Goal: Task Accomplishment & Management: Use online tool/utility

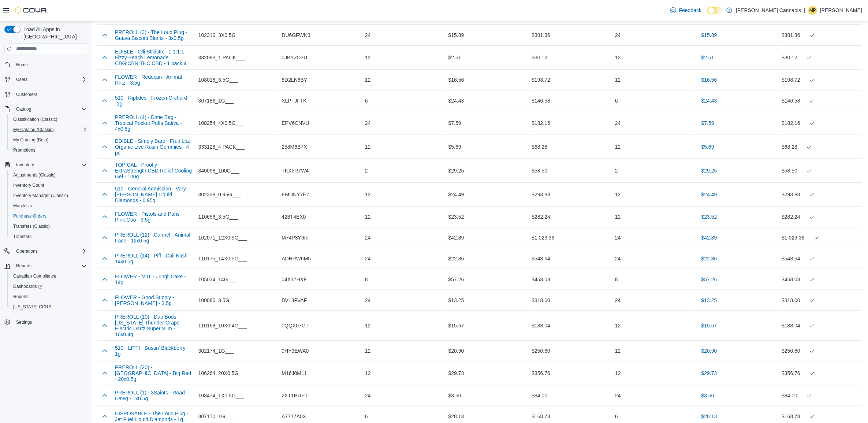
scroll to position [1044, 0]
click at [21, 294] on span "Reports" at bounding box center [20, 297] width 15 height 6
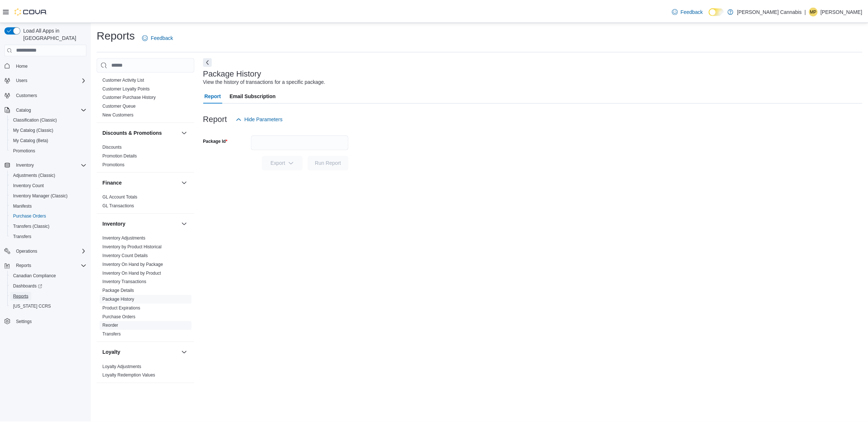
scroll to position [183, 0]
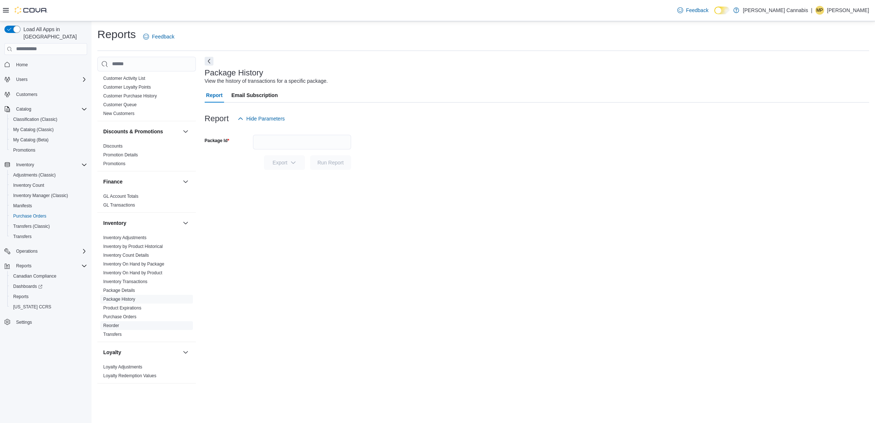
click at [119, 323] on link "Reorder" at bounding box center [111, 325] width 16 height 5
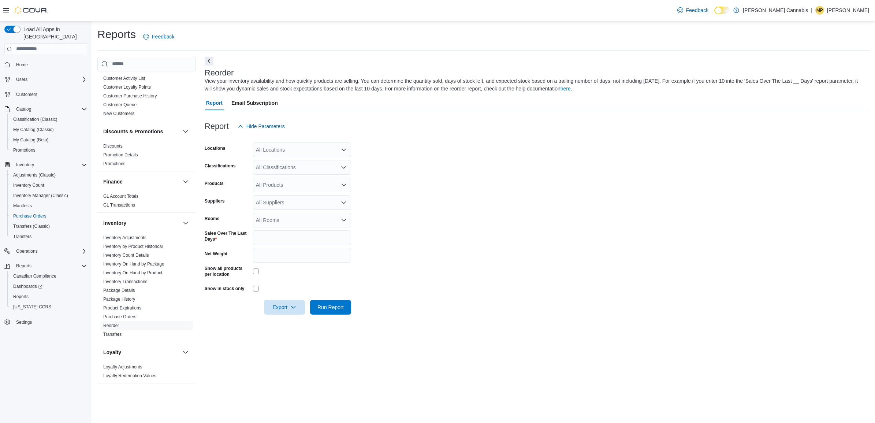
click at [275, 205] on div "All Suppliers" at bounding box center [302, 202] width 98 height 15
type input "***"
click at [264, 216] on span "OCS" at bounding box center [301, 214] width 89 height 7
drag, startPoint x: 443, startPoint y: 258, endPoint x: 424, endPoint y: 265, distance: 20.3
click at [424, 265] on form "Locations All Locations Classifications All Classifications Products All Produc…" at bounding box center [537, 224] width 664 height 181
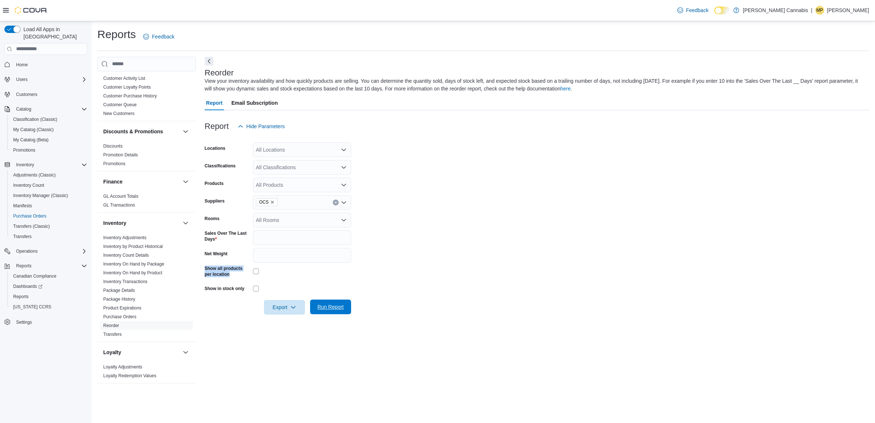
click at [326, 310] on span "Run Report" at bounding box center [330, 306] width 32 height 15
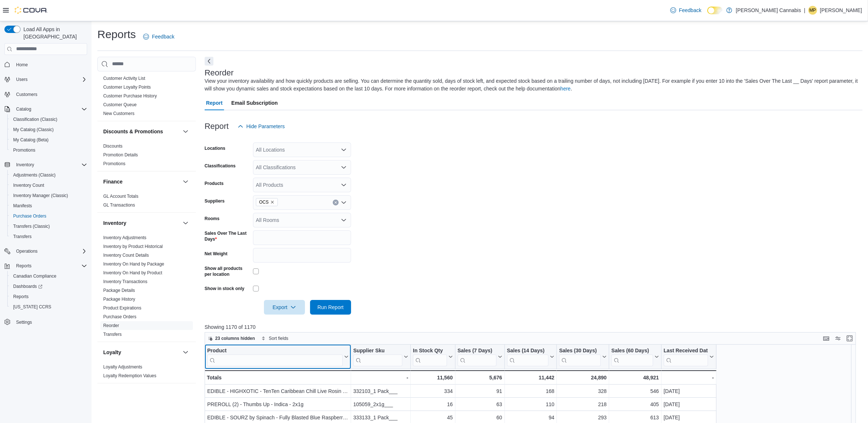
click at [295, 358] on input "search" at bounding box center [274, 360] width 135 height 12
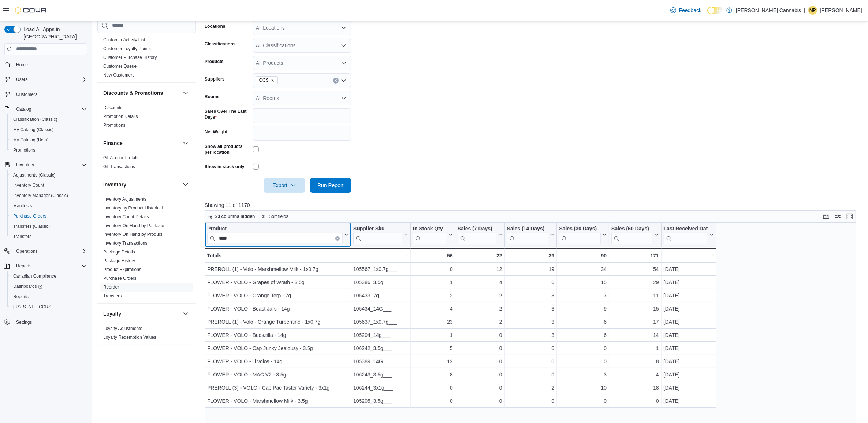
scroll to position [137, 0]
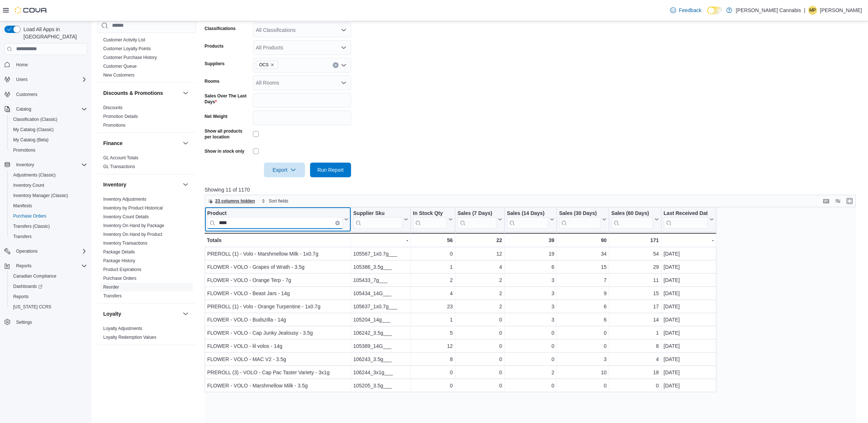
type input "****"
click at [230, 203] on span "23 columns hidden" at bounding box center [235, 201] width 40 height 6
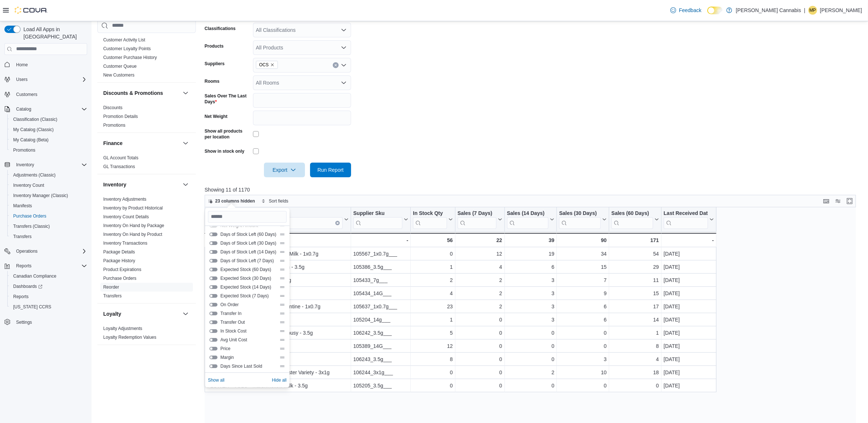
scroll to position [131, 0]
click at [213, 355] on button "Margin" at bounding box center [213, 357] width 8 height 4
click at [213, 346] on button "Price" at bounding box center [213, 348] width 8 height 4
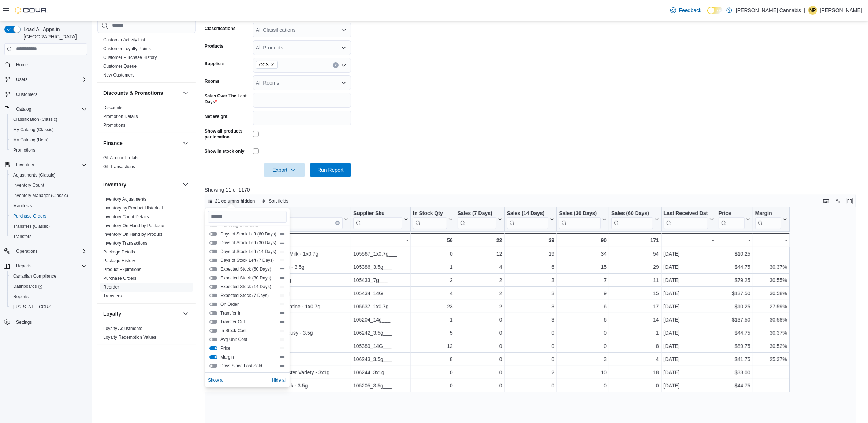
click at [562, 156] on form "Locations All Locations Classifications All Classifications Products All Produc…" at bounding box center [534, 86] width 658 height 181
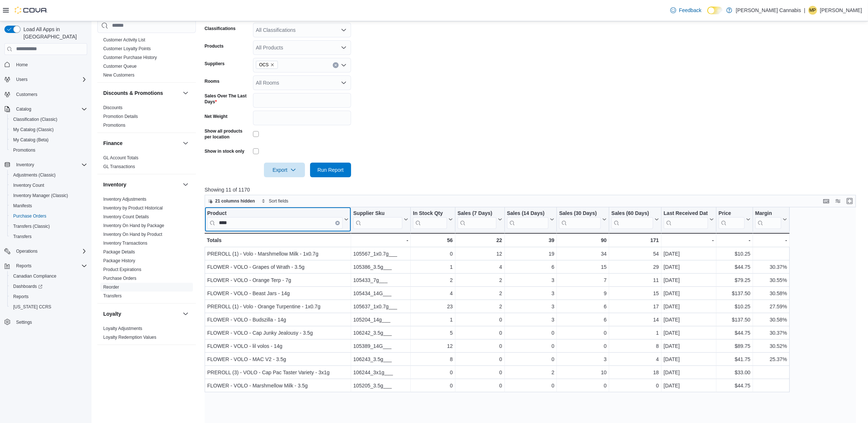
click at [336, 223] on icon "Clear input" at bounding box center [337, 222] width 2 height 2
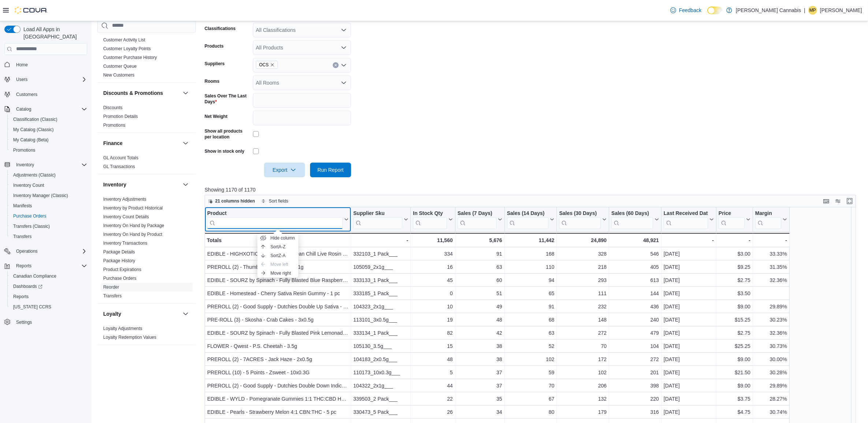
click at [308, 225] on input "search" at bounding box center [274, 223] width 135 height 12
click at [313, 212] on div "Product" at bounding box center [274, 213] width 135 height 7
click at [303, 226] on input "*******" at bounding box center [274, 223] width 135 height 12
click at [247, 221] on input "*******" at bounding box center [274, 223] width 135 height 12
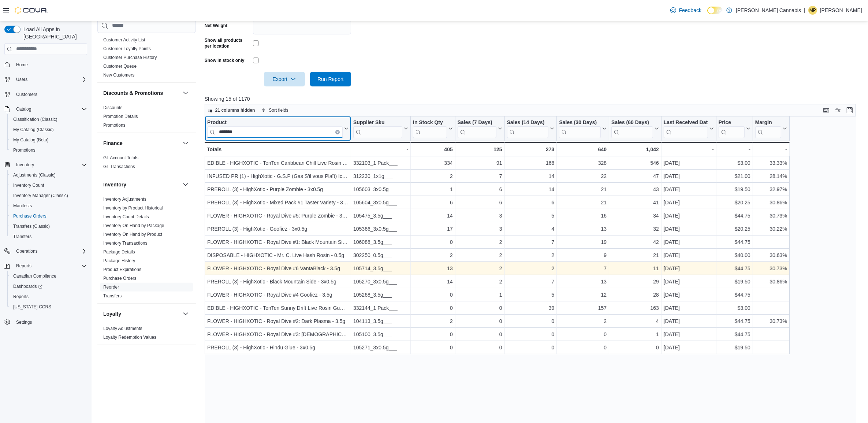
scroll to position [229, 0]
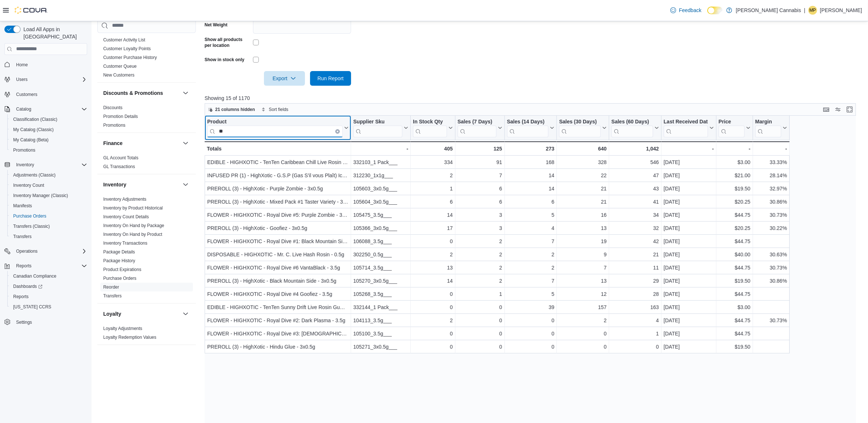
type input "*"
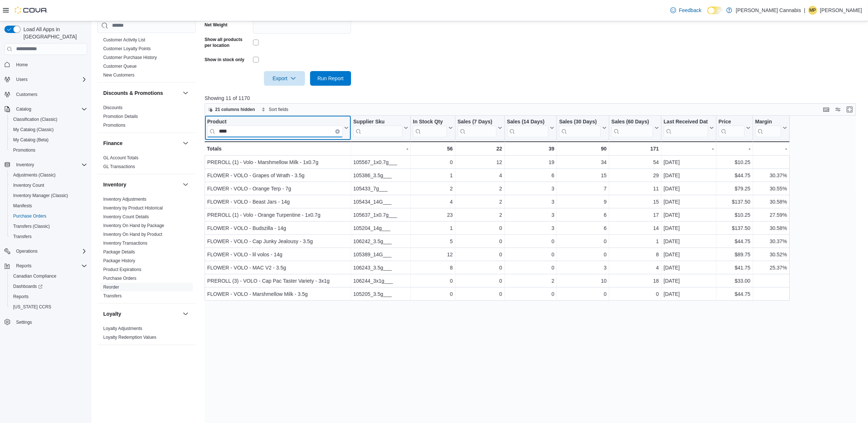
type input "****"
